Goal: Transaction & Acquisition: Purchase product/service

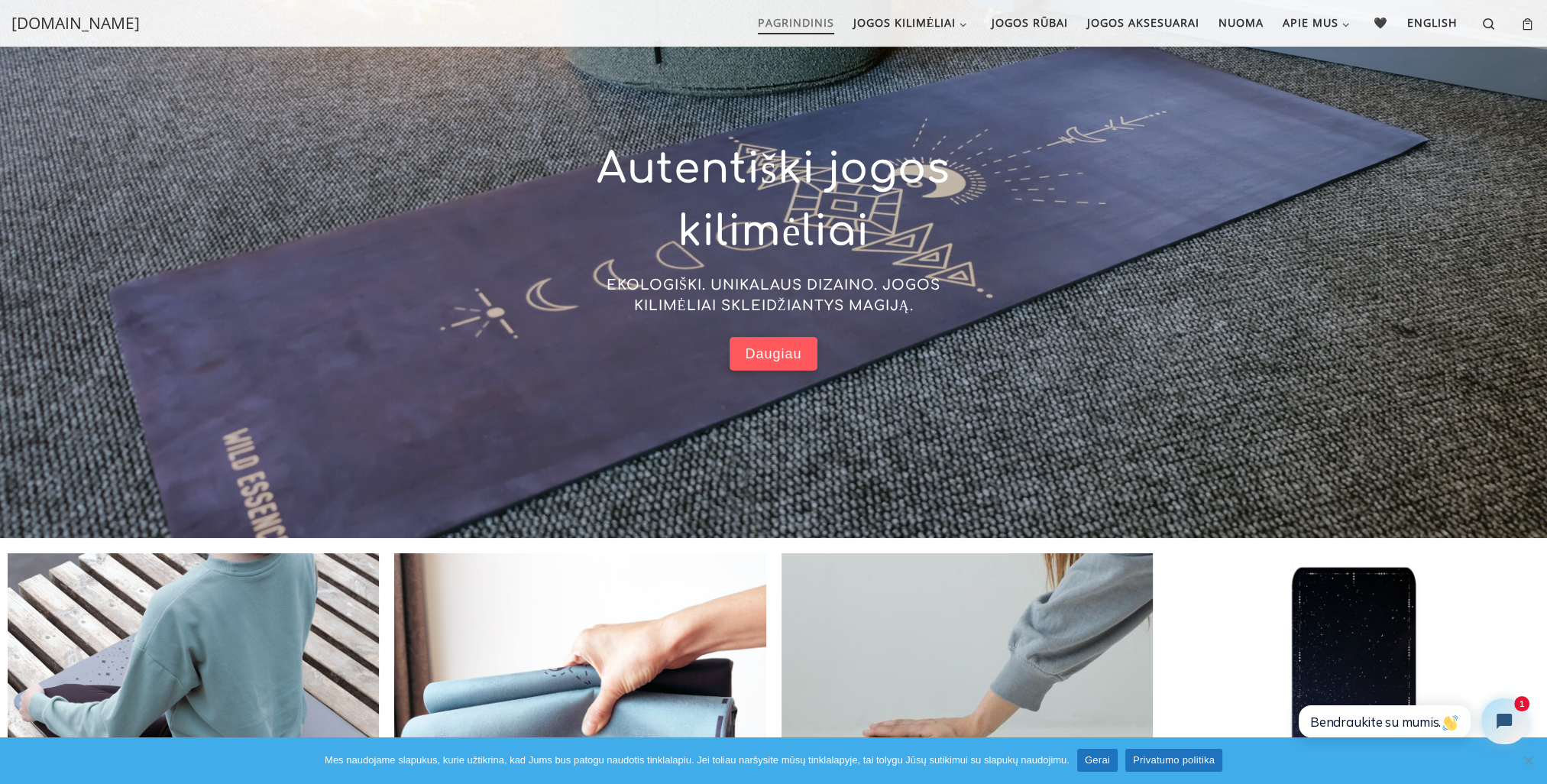
scroll to position [95, 0]
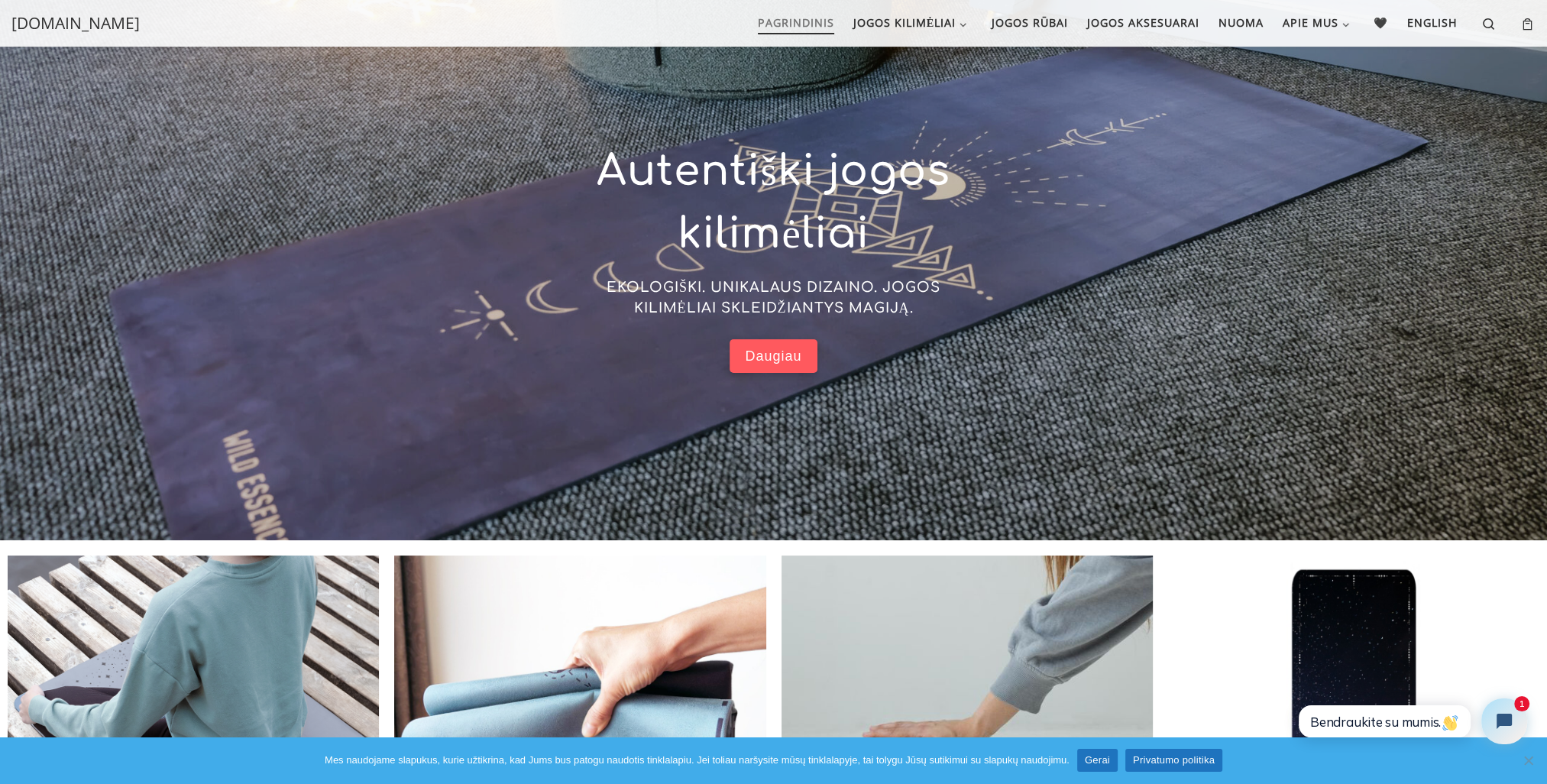
click at [785, 344] on link "Daugiau" at bounding box center [774, 356] width 87 height 35
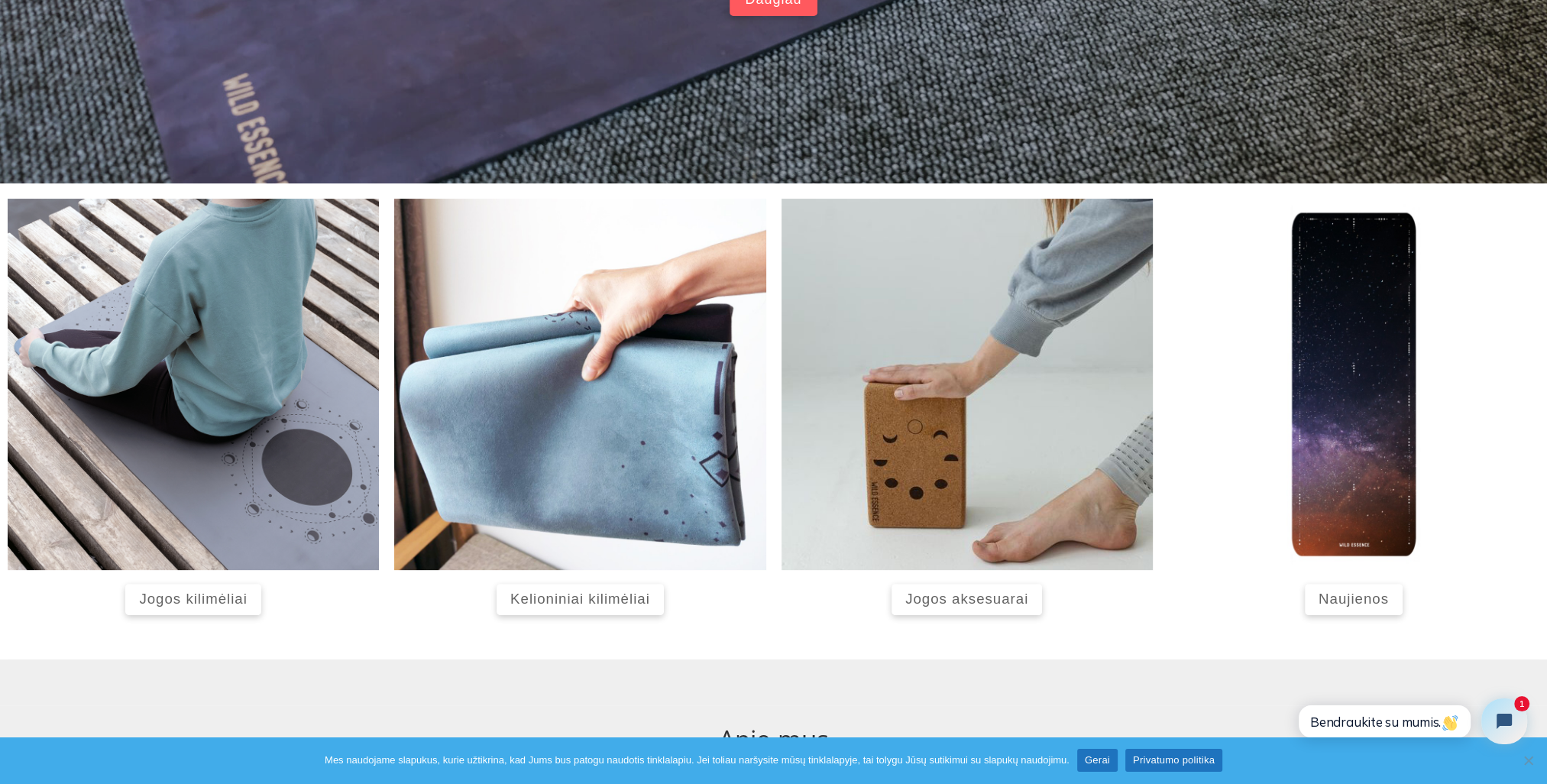
scroll to position [464, 0]
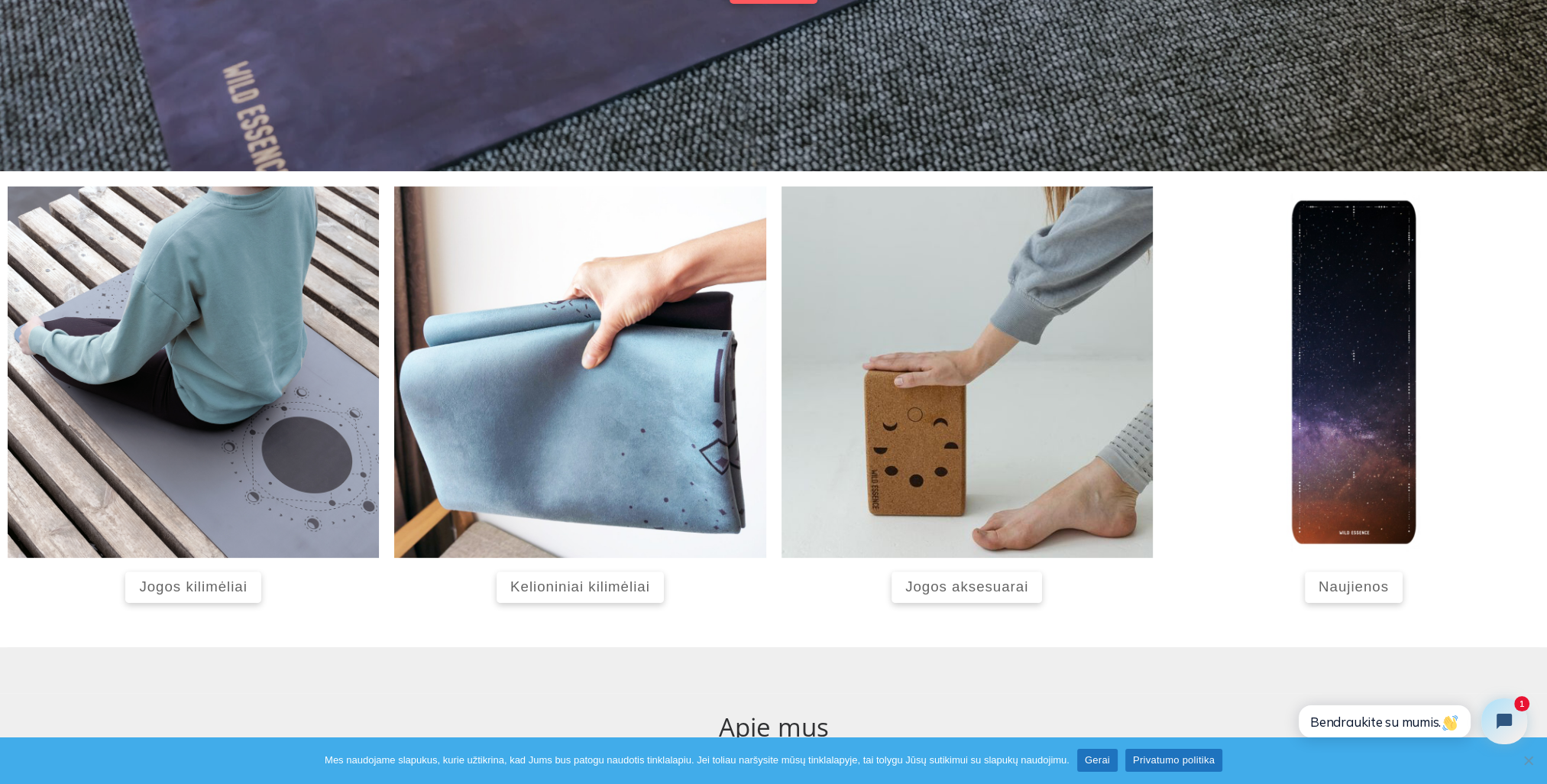
click at [1364, 582] on span "Naujienos" at bounding box center [1354, 586] width 70 height 16
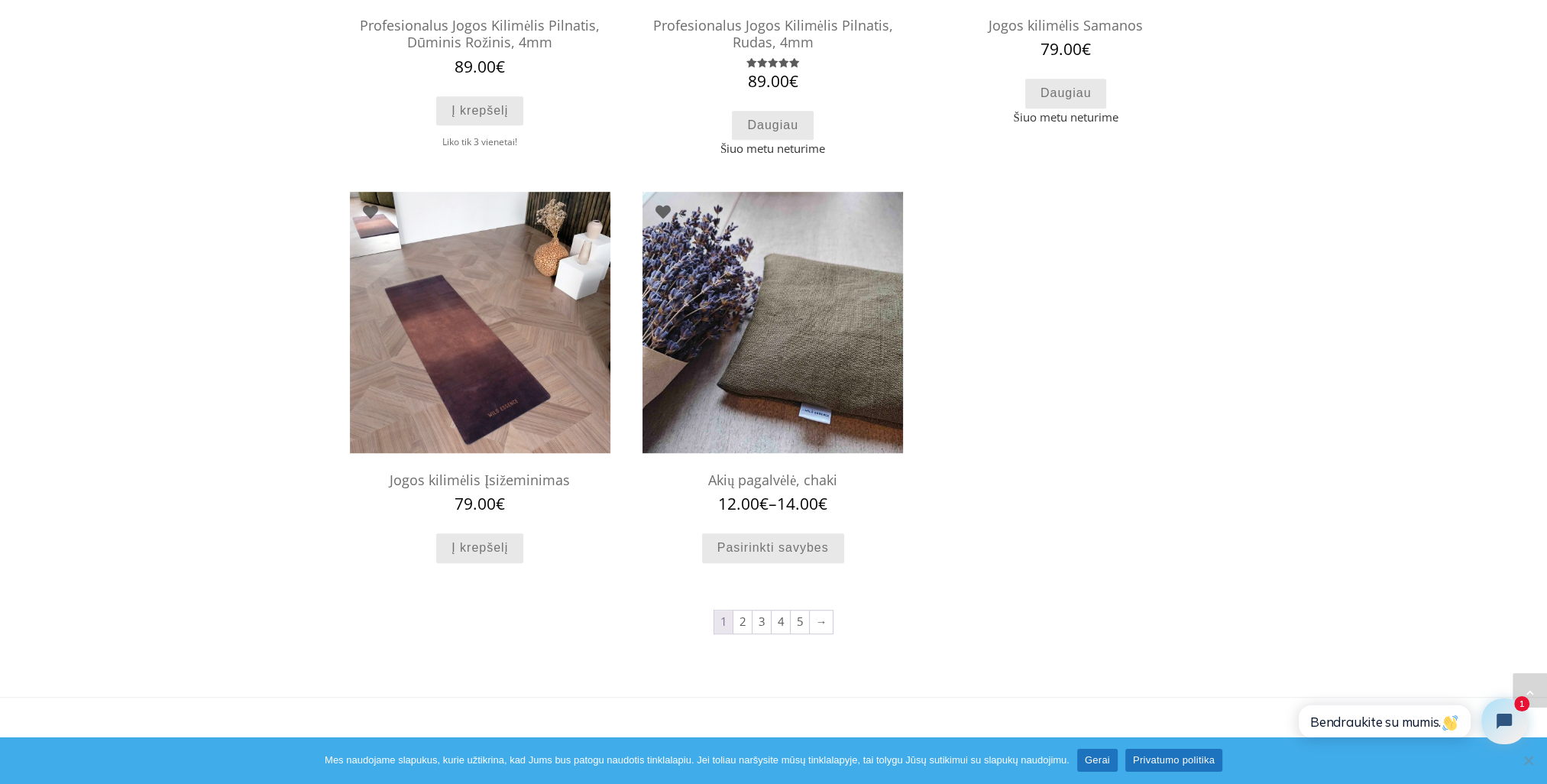
scroll to position [1293, 0]
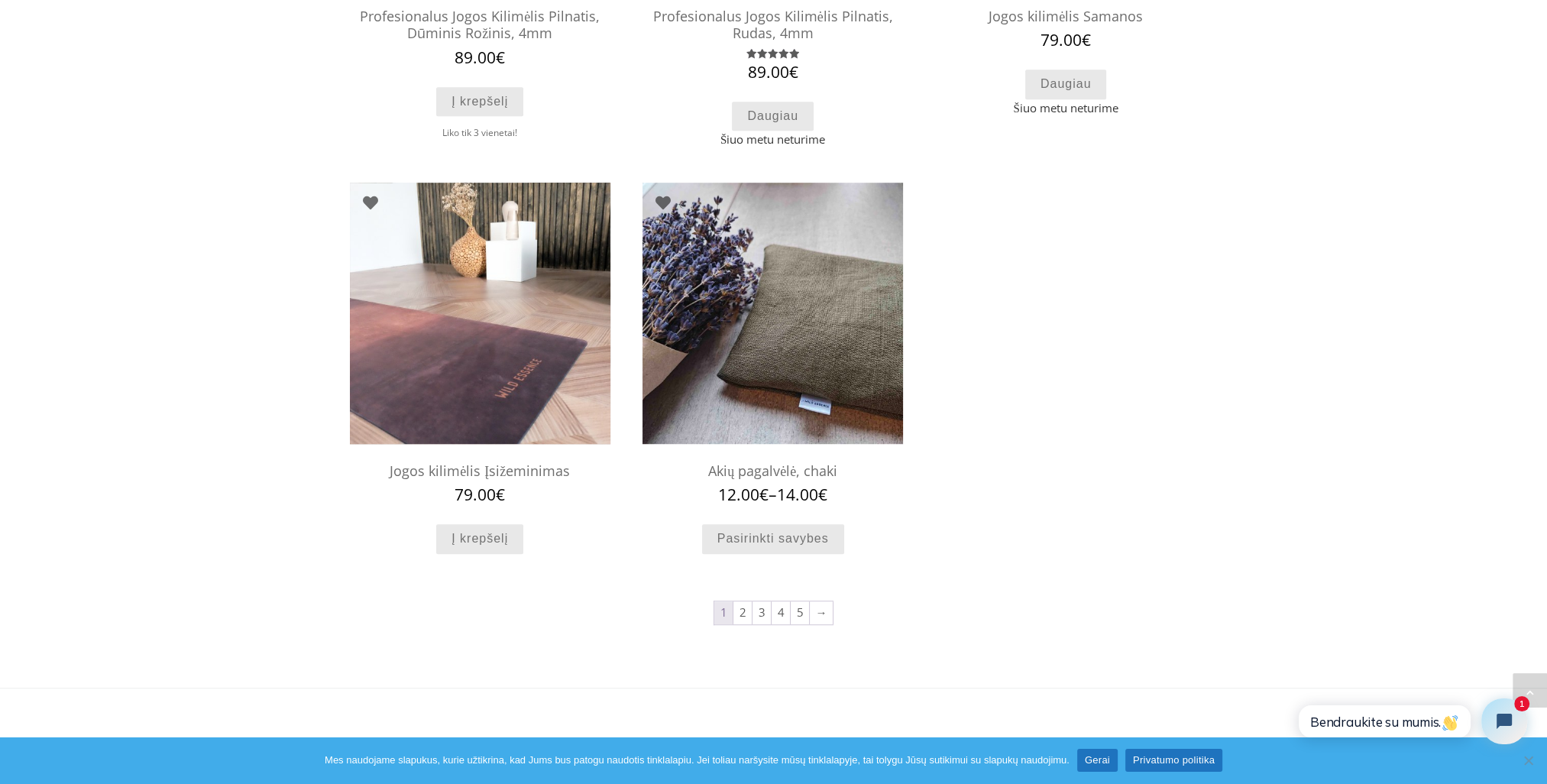
click at [493, 382] on img at bounding box center [480, 313] width 260 height 260
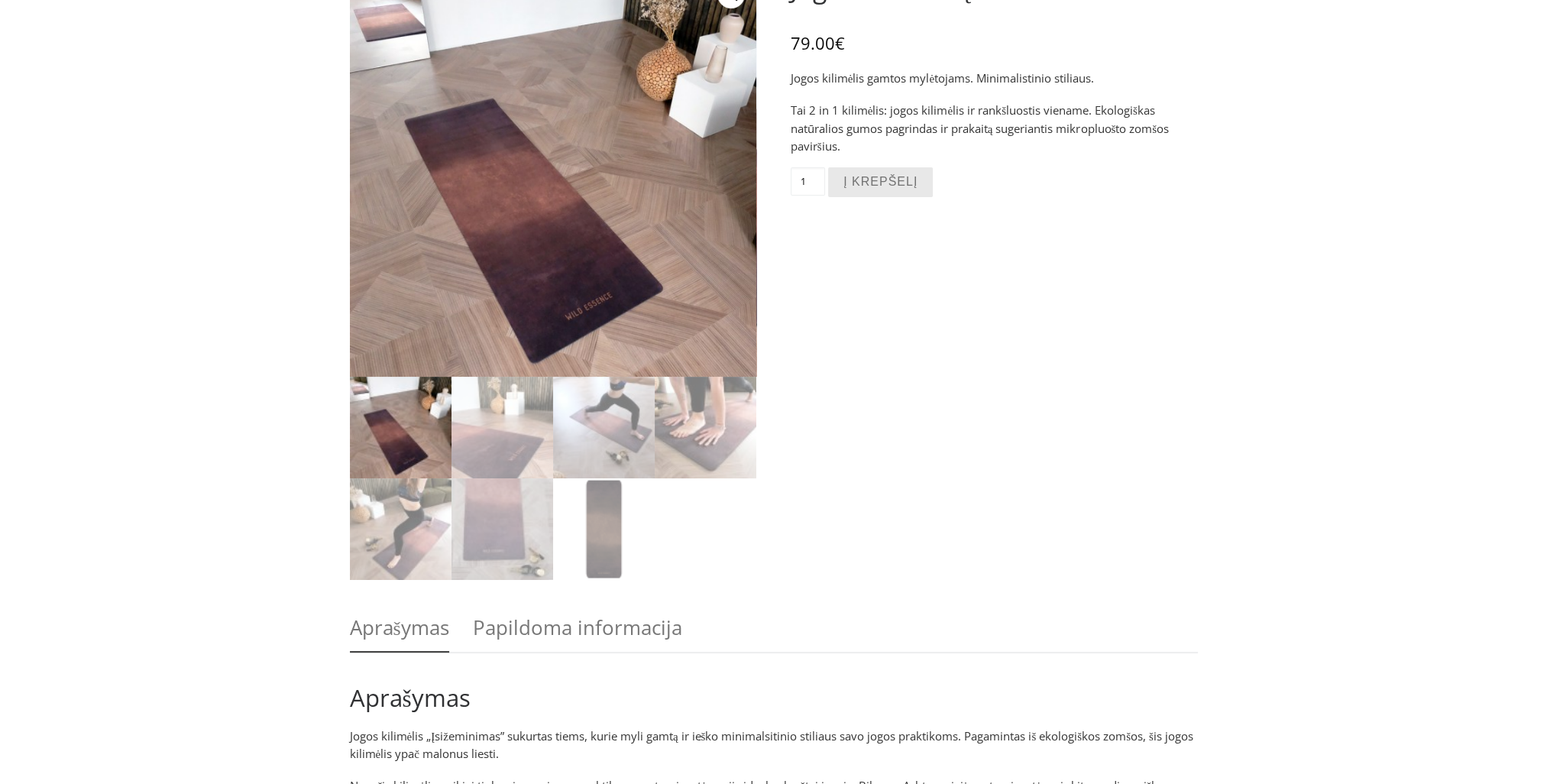
scroll to position [184, 0]
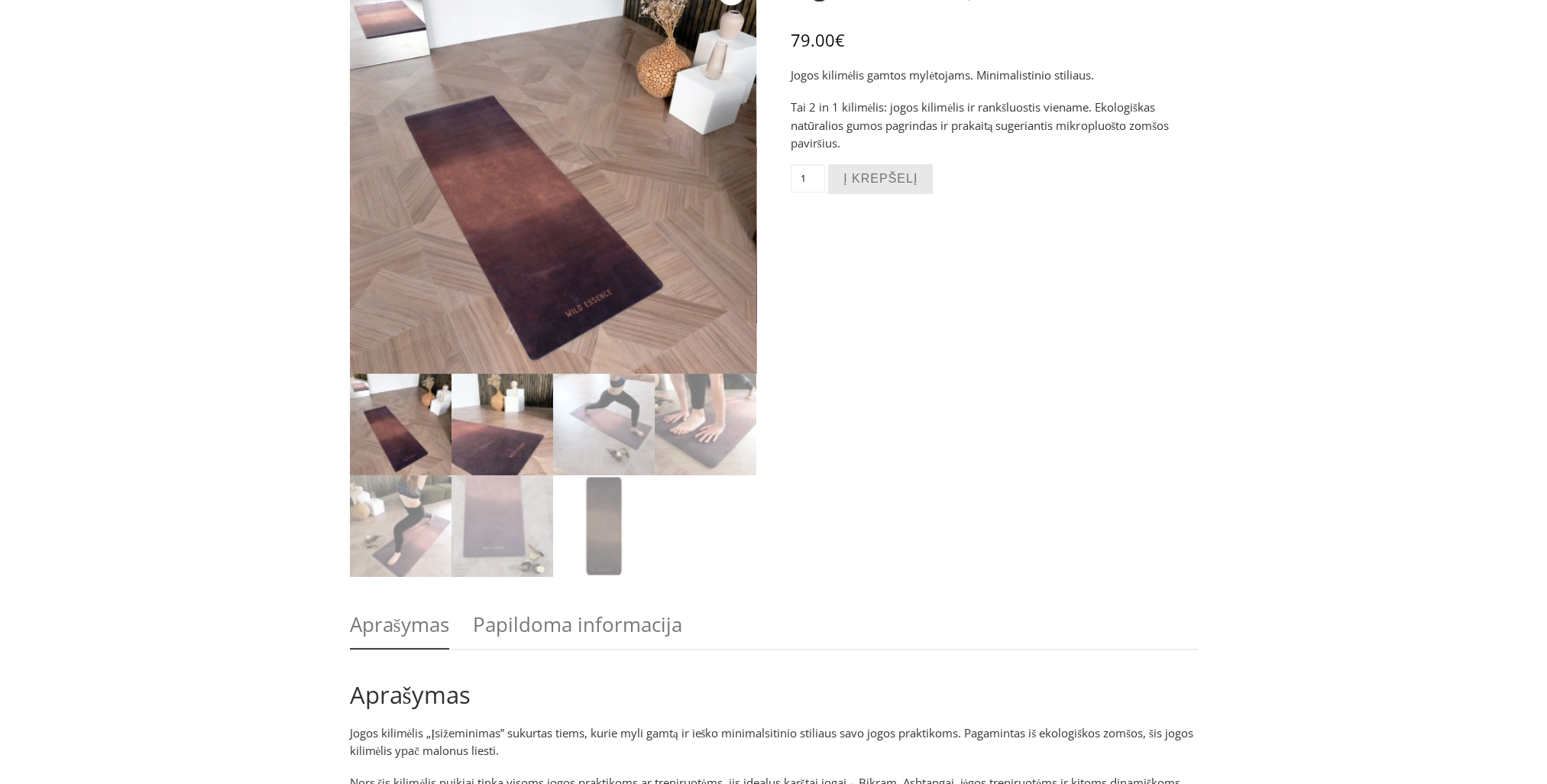
click at [502, 436] on img at bounding box center [503, 424] width 102 height 102
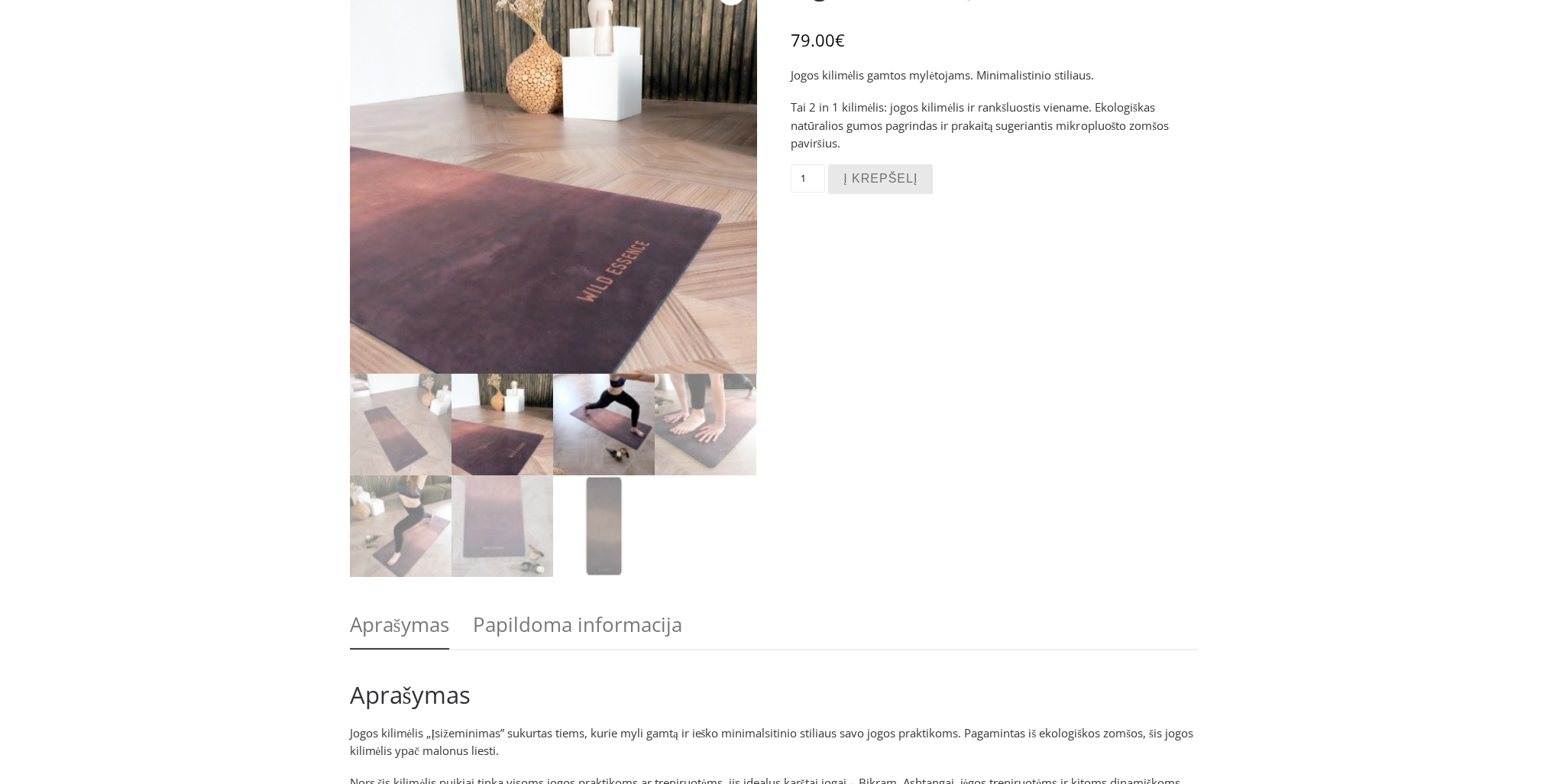
click at [608, 431] on img at bounding box center [604, 424] width 102 height 102
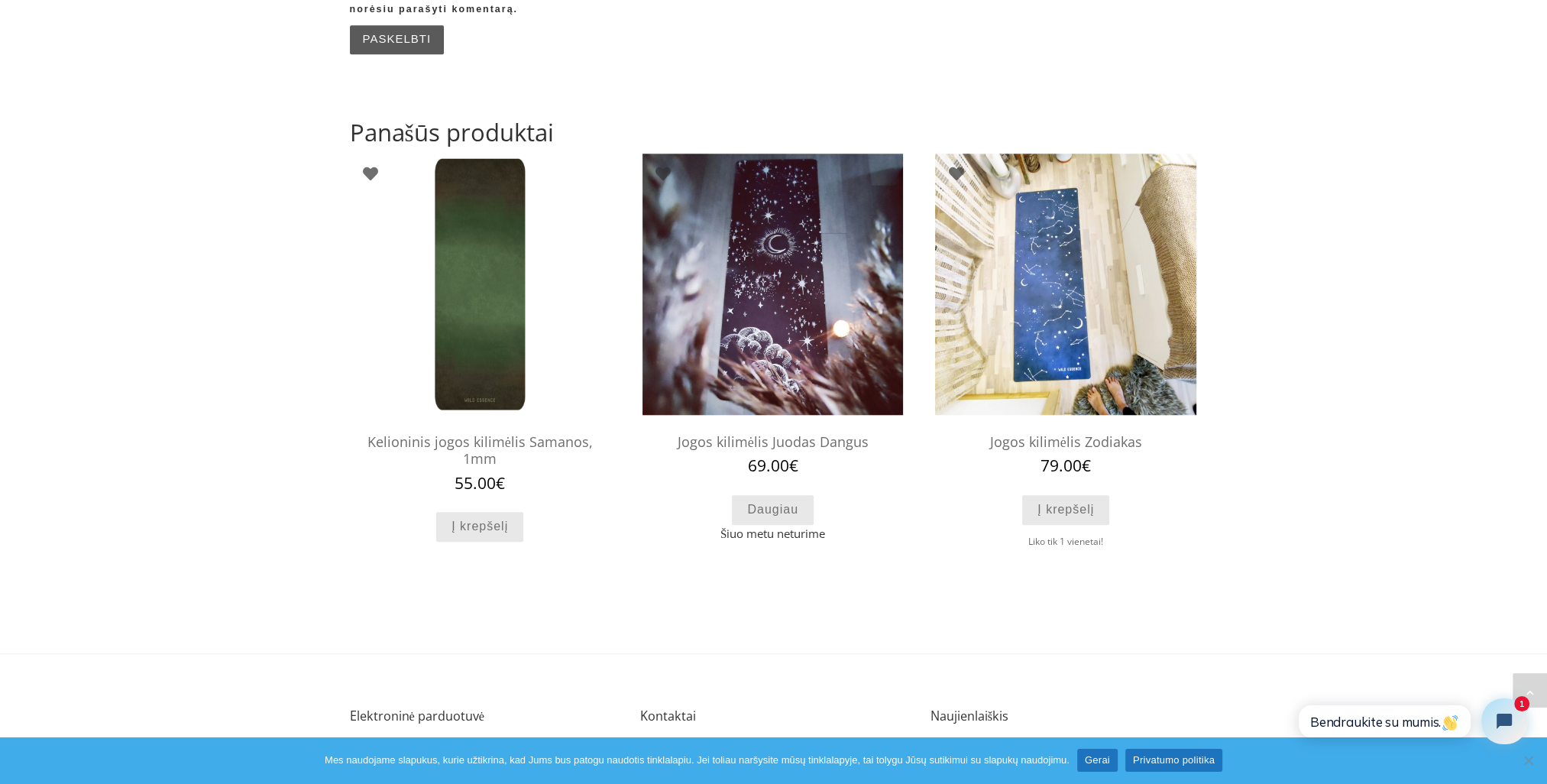
scroll to position [1936, 0]
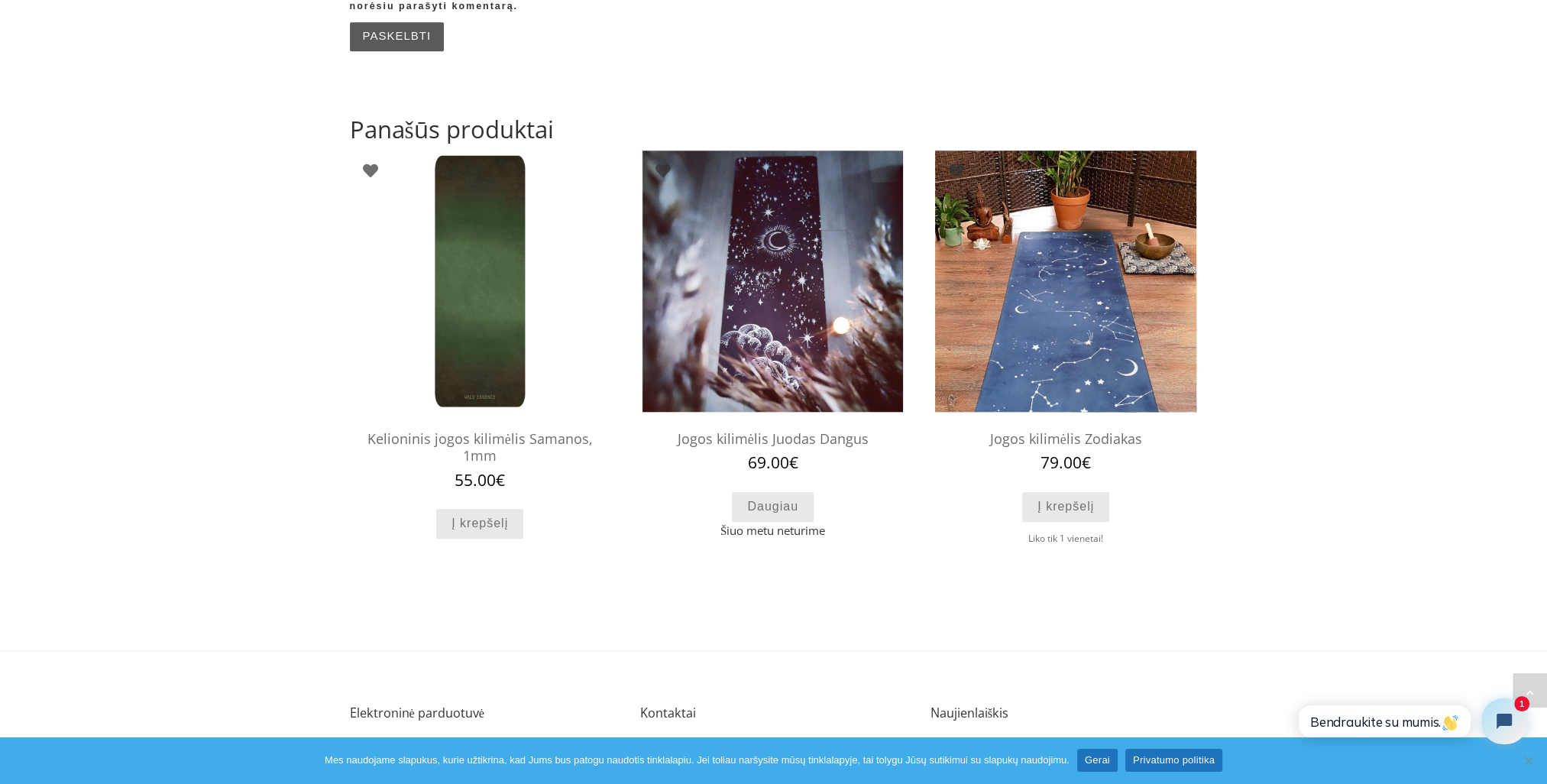
click at [1029, 310] on img at bounding box center [1066, 281] width 260 height 260
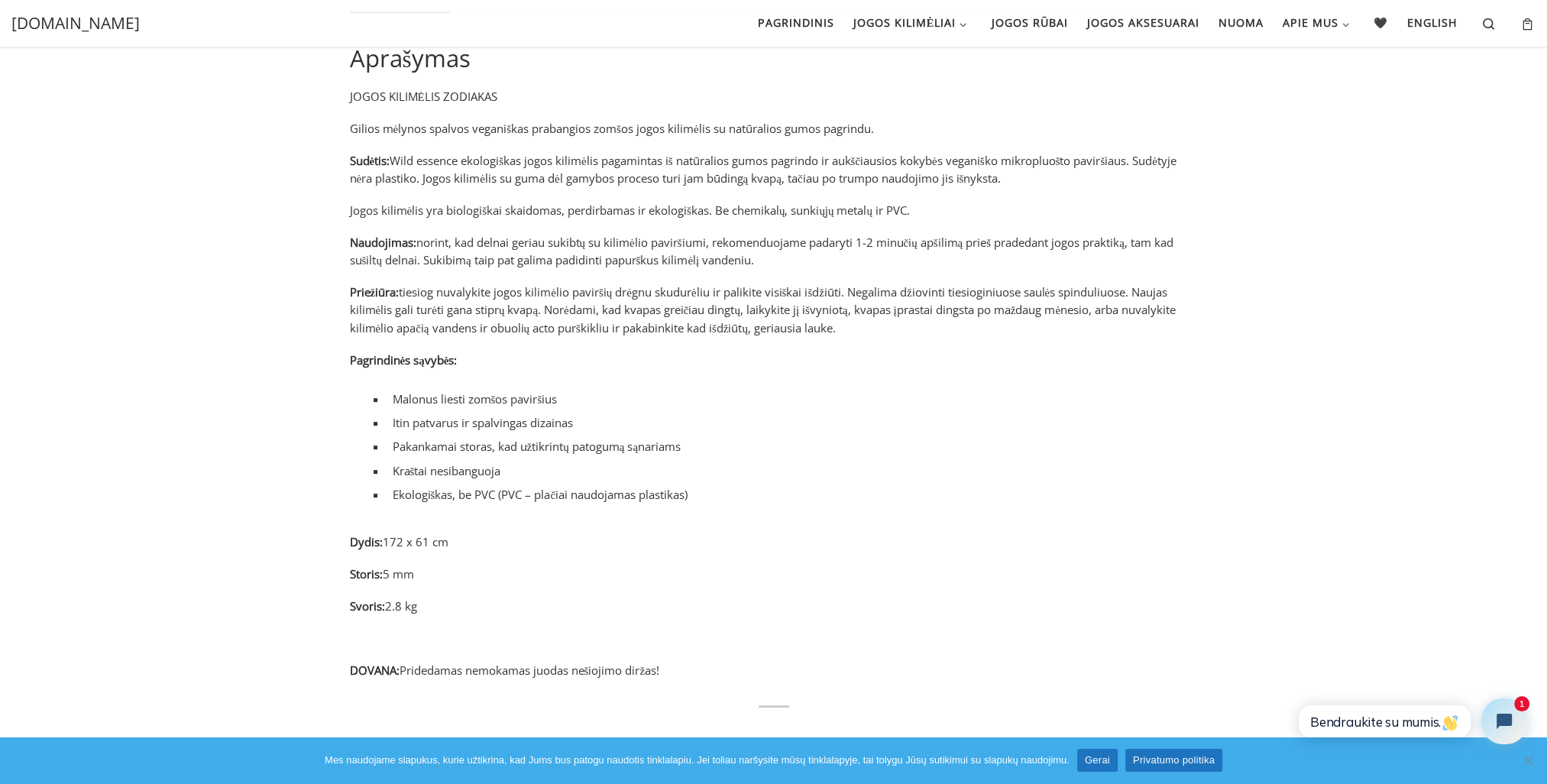
scroll to position [739, 0]
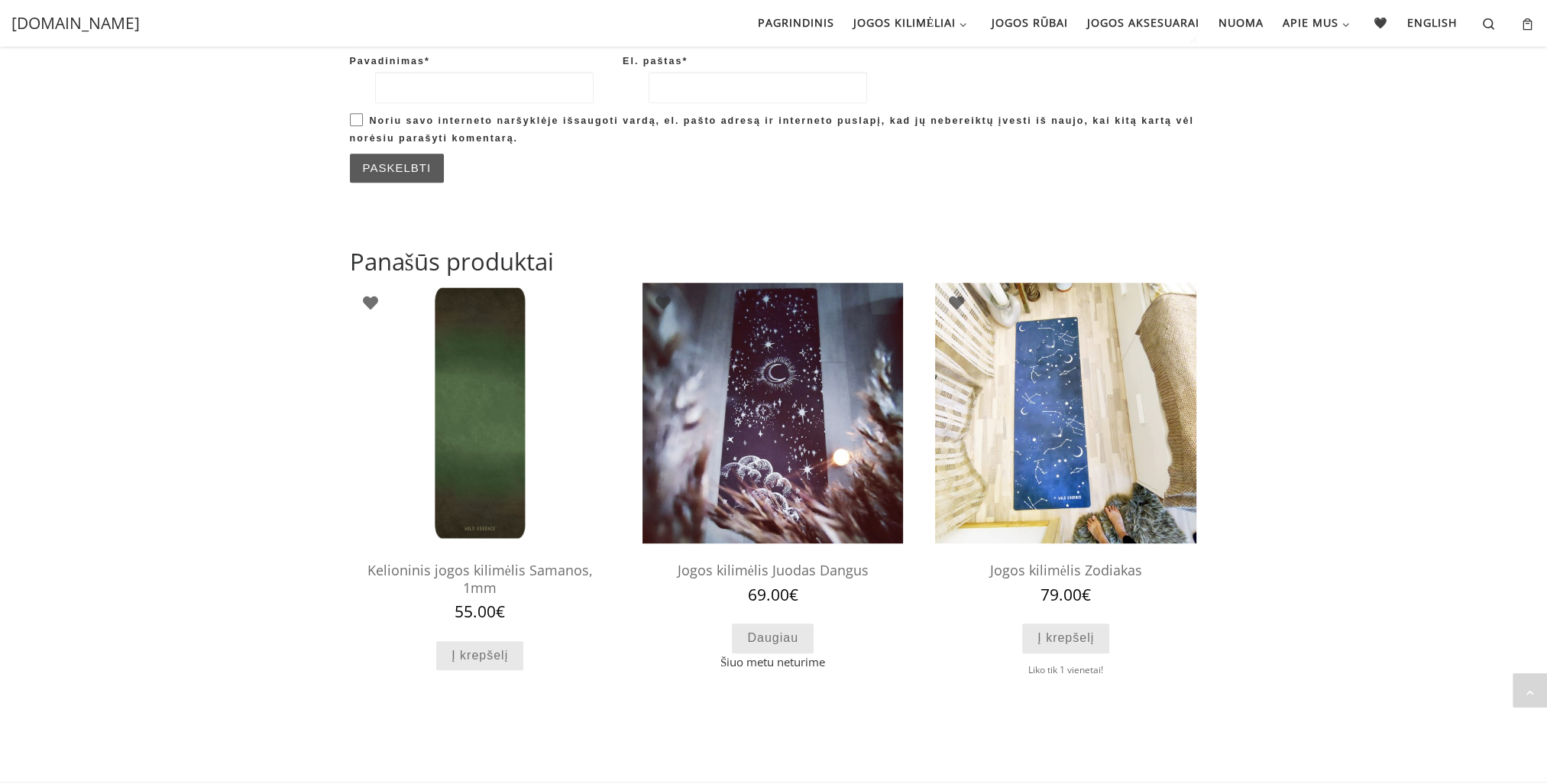
scroll to position [1797, 0]
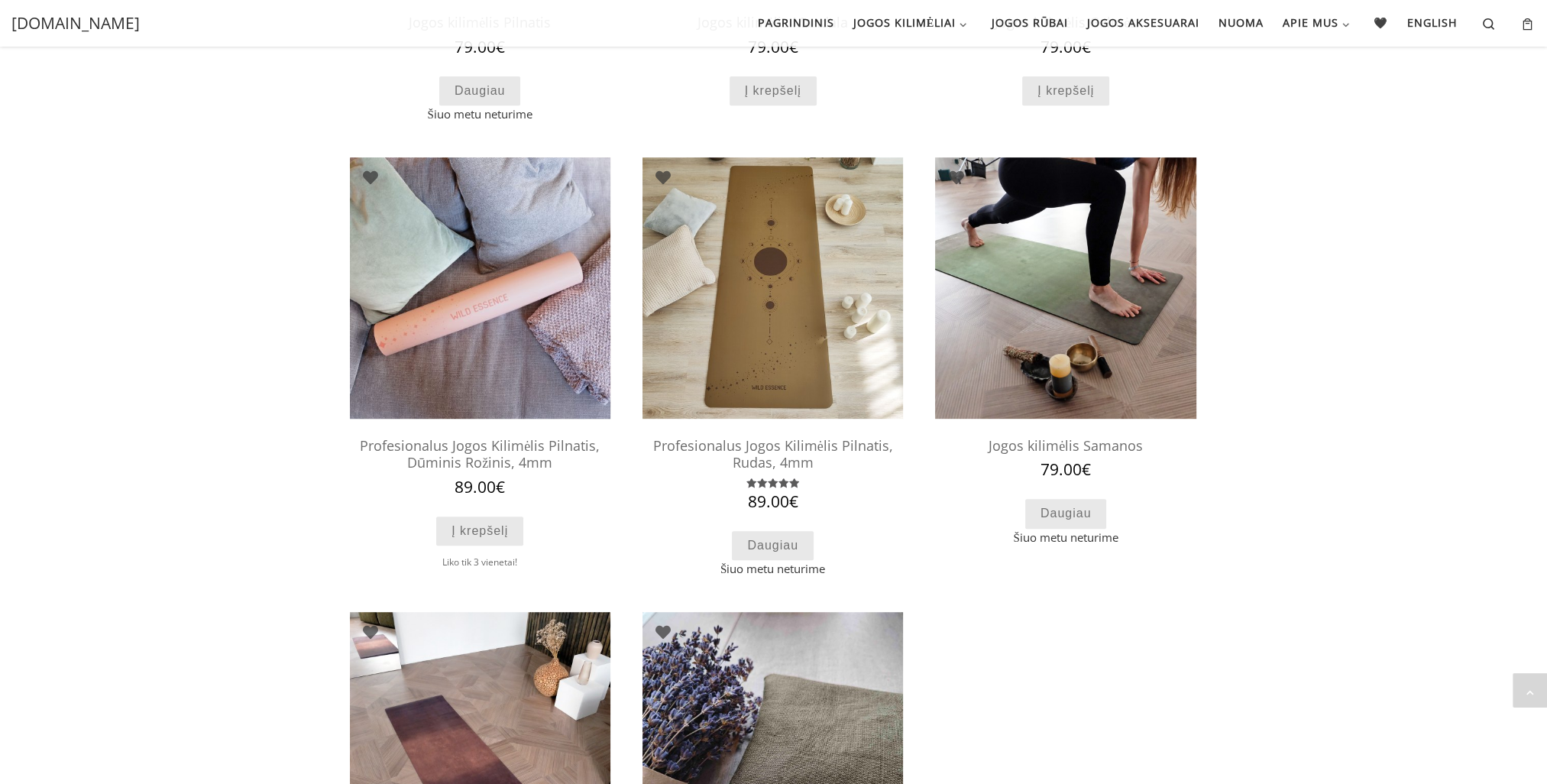
scroll to position [862, 0]
click at [471, 347] on img at bounding box center [480, 288] width 260 height 260
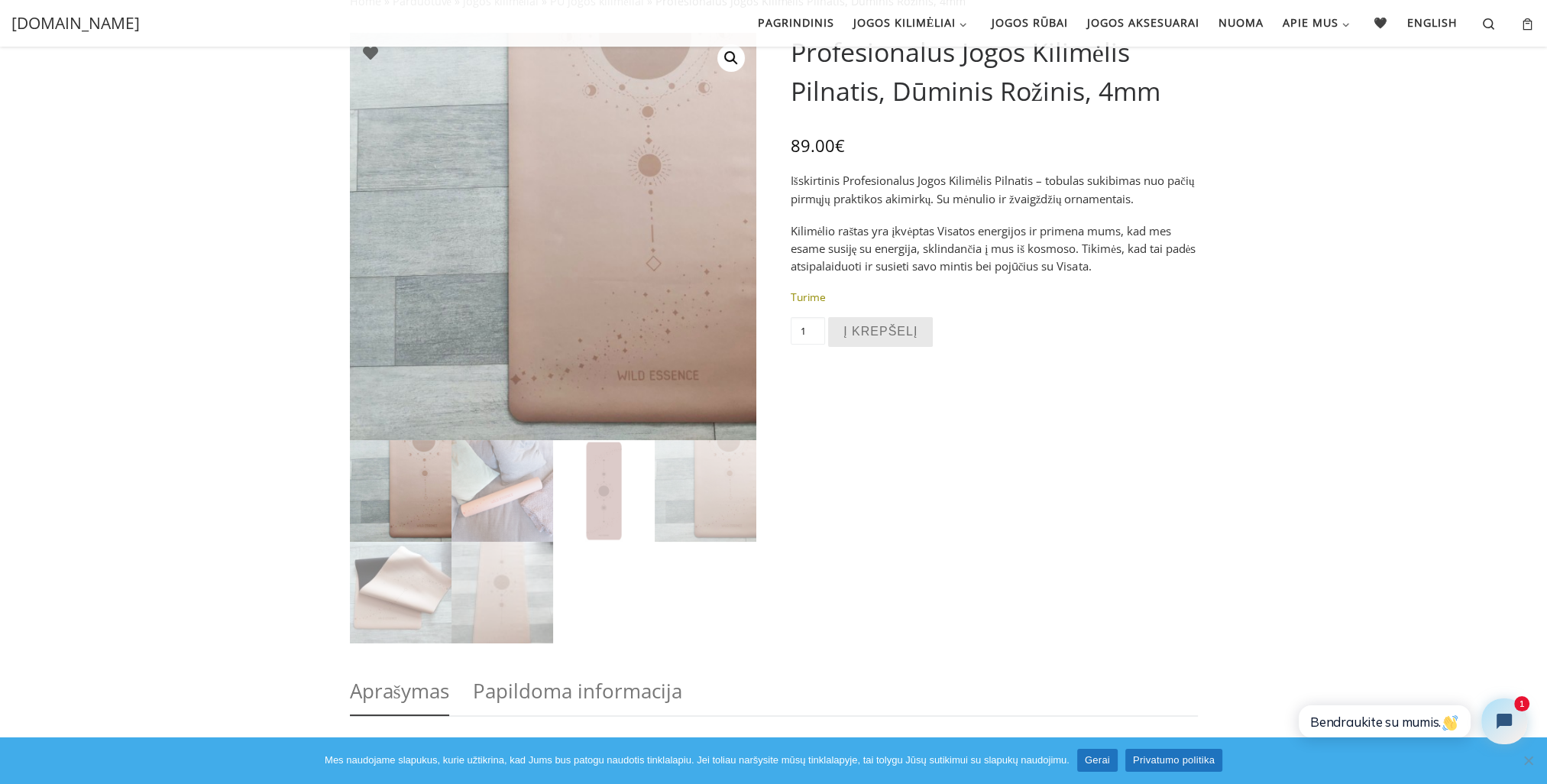
scroll to position [107, 0]
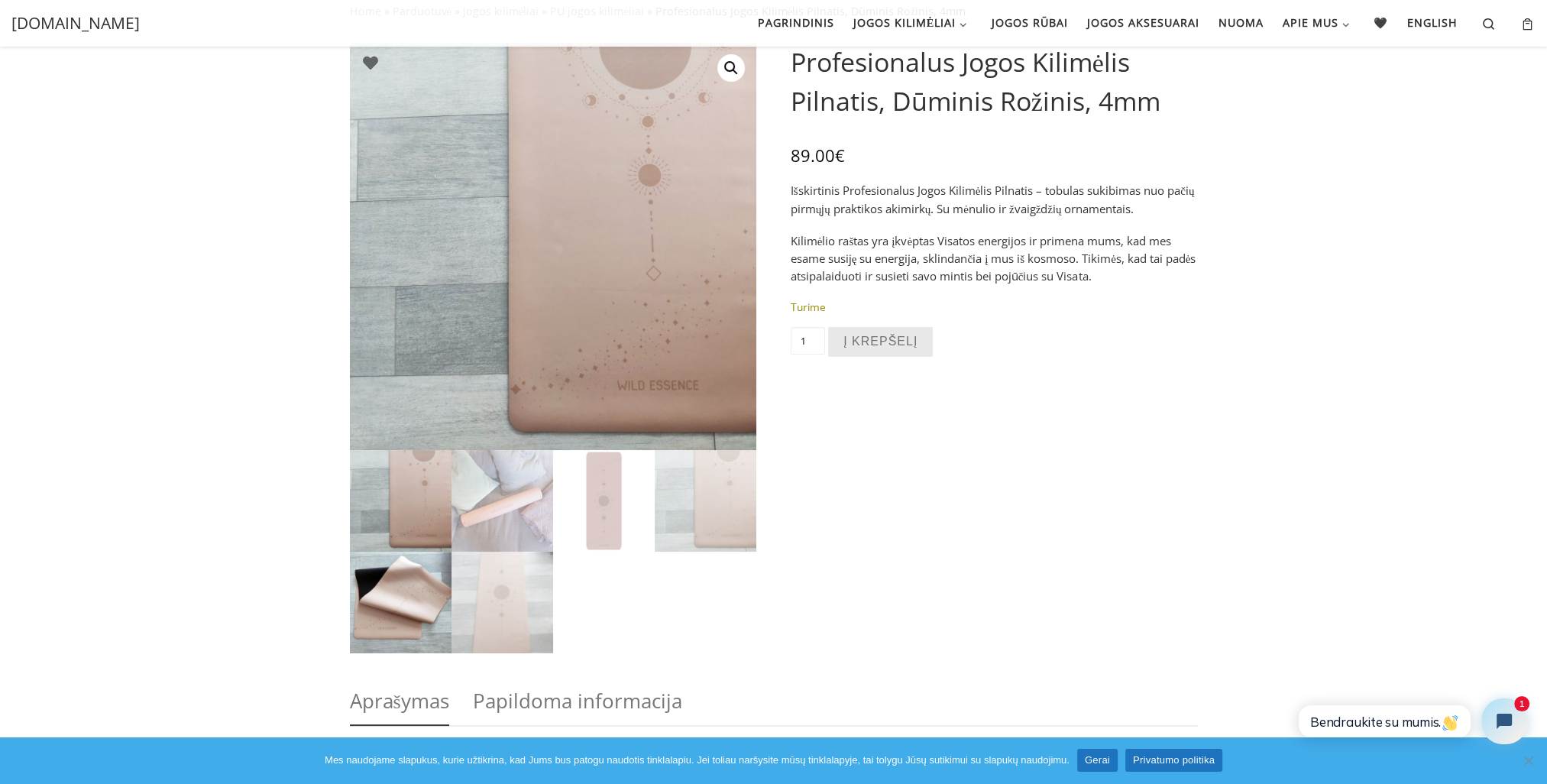
click at [393, 600] on img at bounding box center [401, 602] width 102 height 102
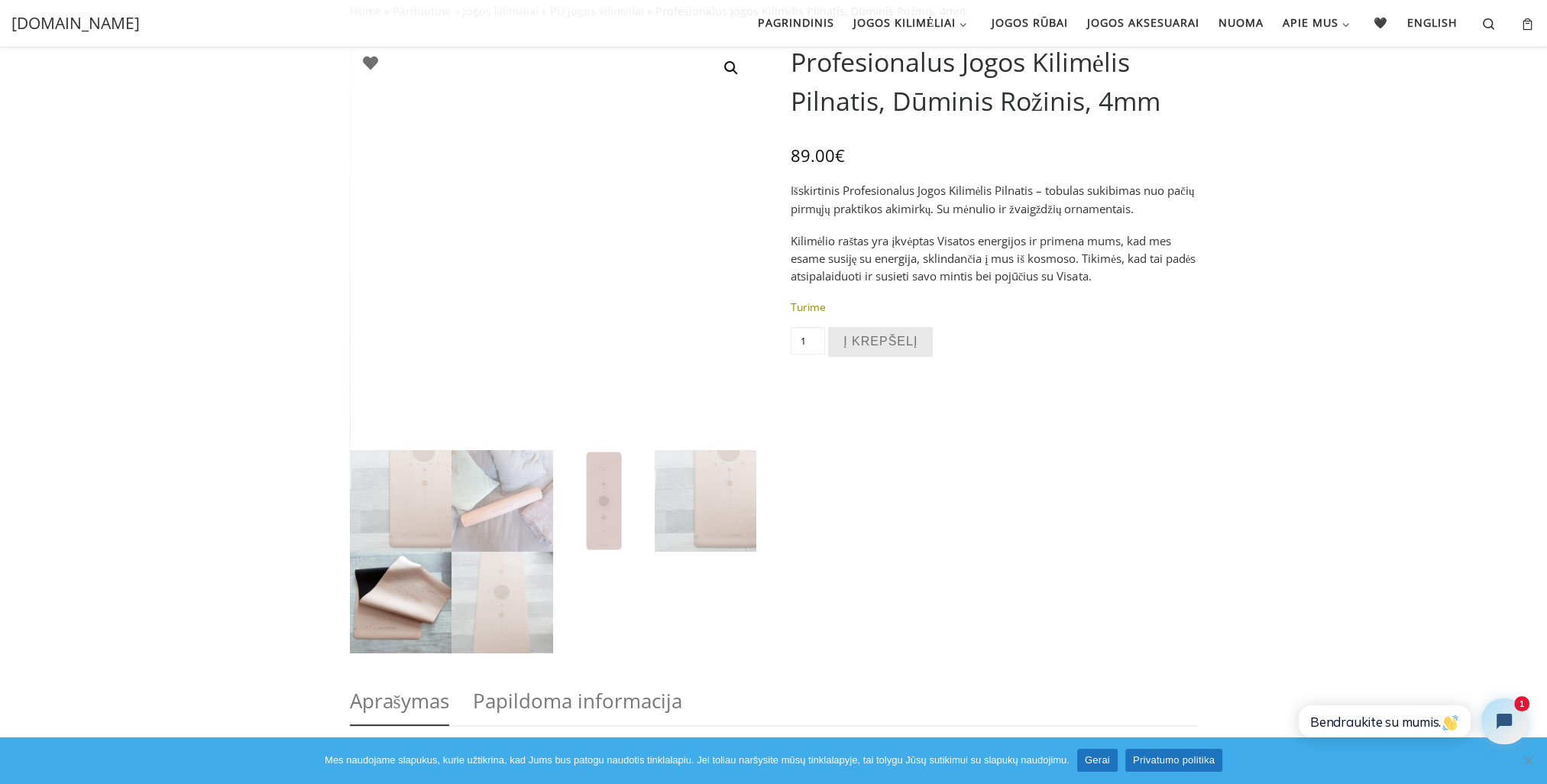
scroll to position [0, 0]
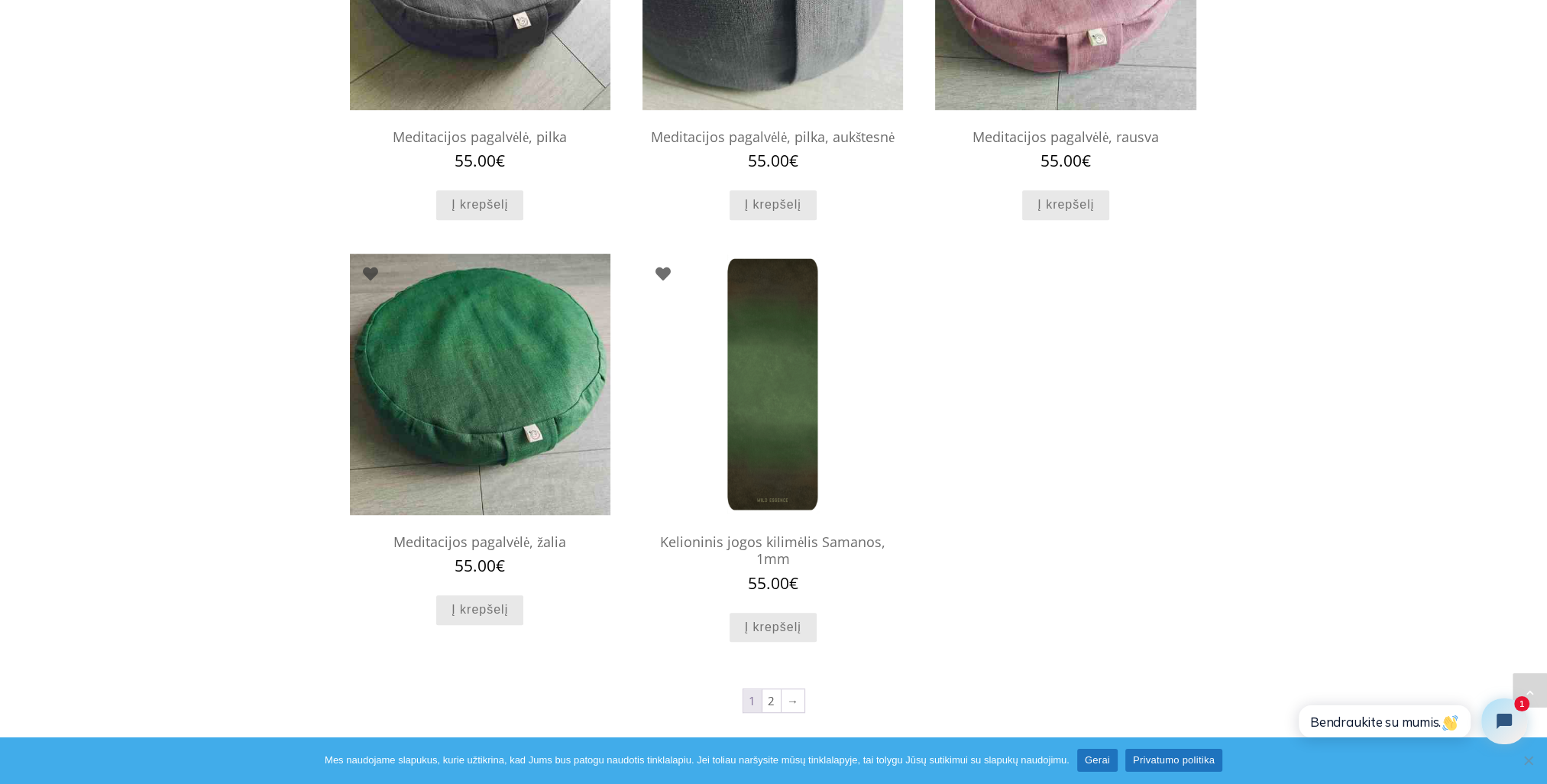
scroll to position [1198, 0]
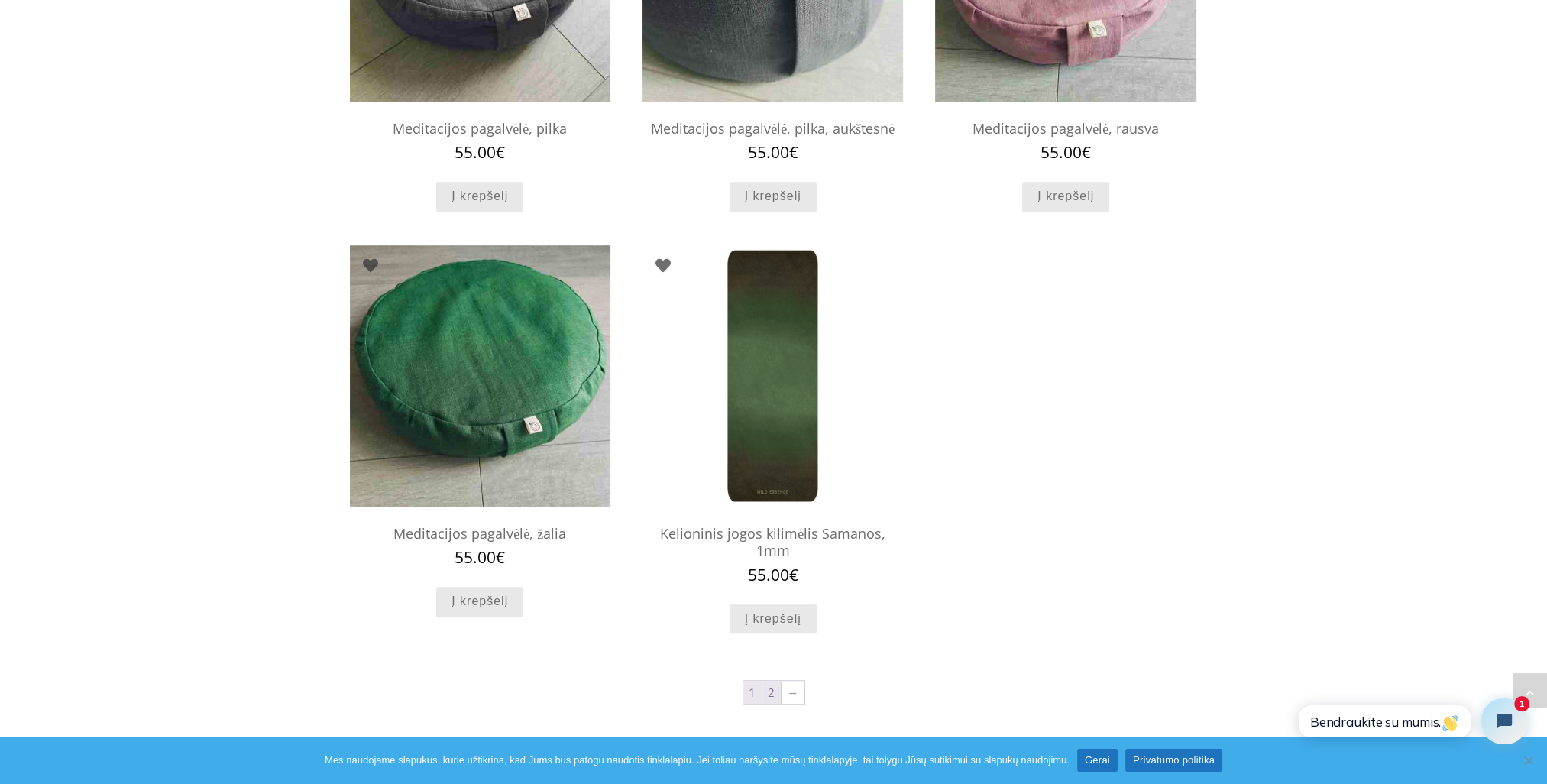
click at [770, 681] on link "2" at bounding box center [772, 692] width 19 height 23
